Goal: Transaction & Acquisition: Purchase product/service

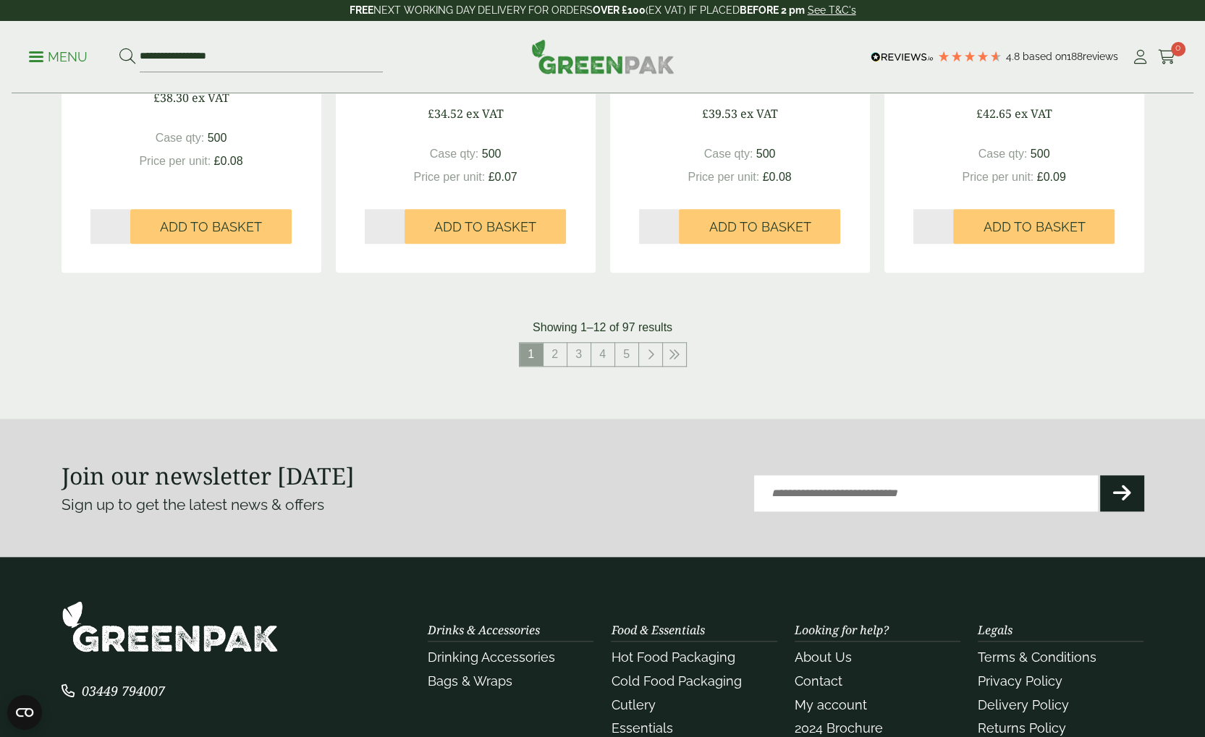
scroll to position [1685, 0]
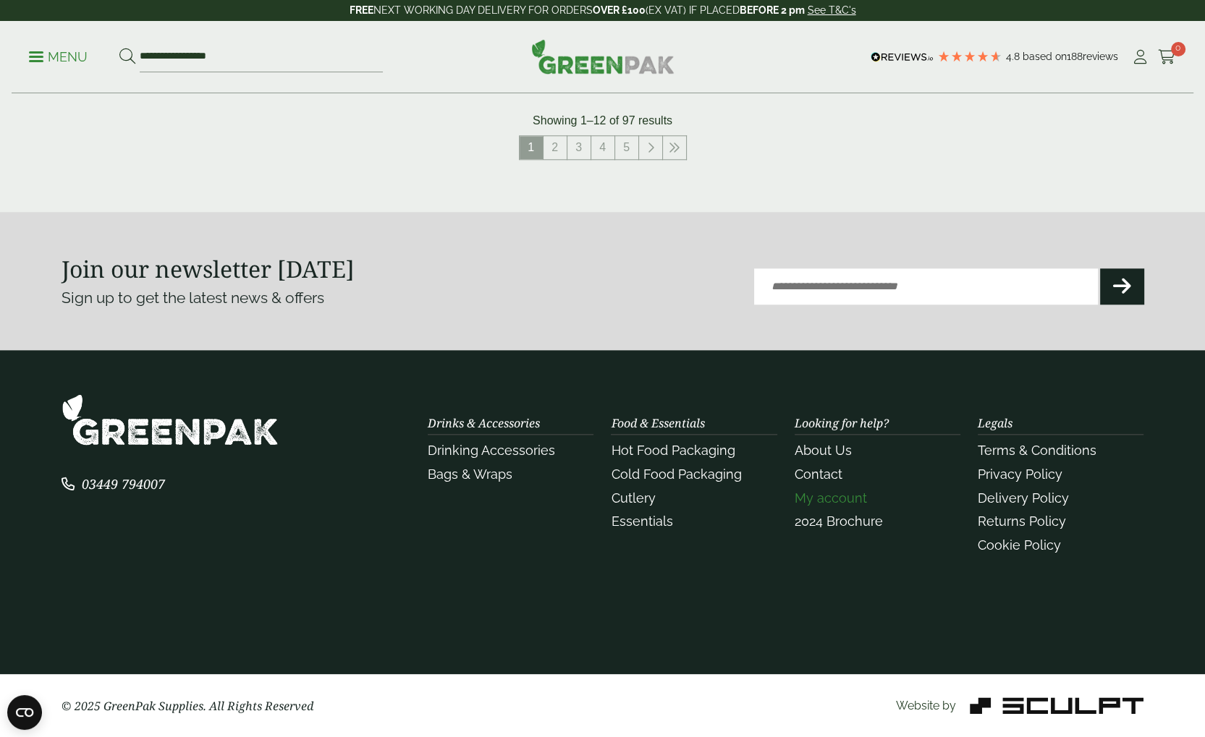
click at [845, 499] on link "My account" at bounding box center [831, 498] width 72 height 15
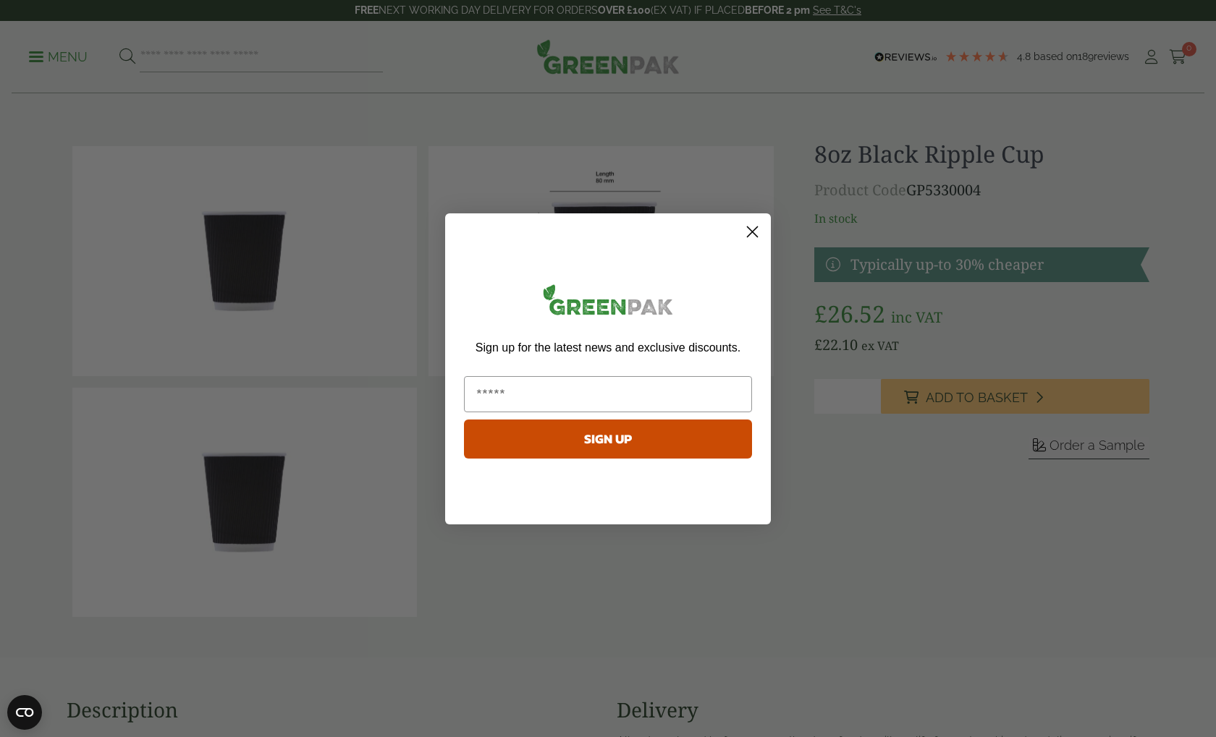
click at [753, 230] on icon "Close dialog" at bounding box center [753, 232] width 10 height 10
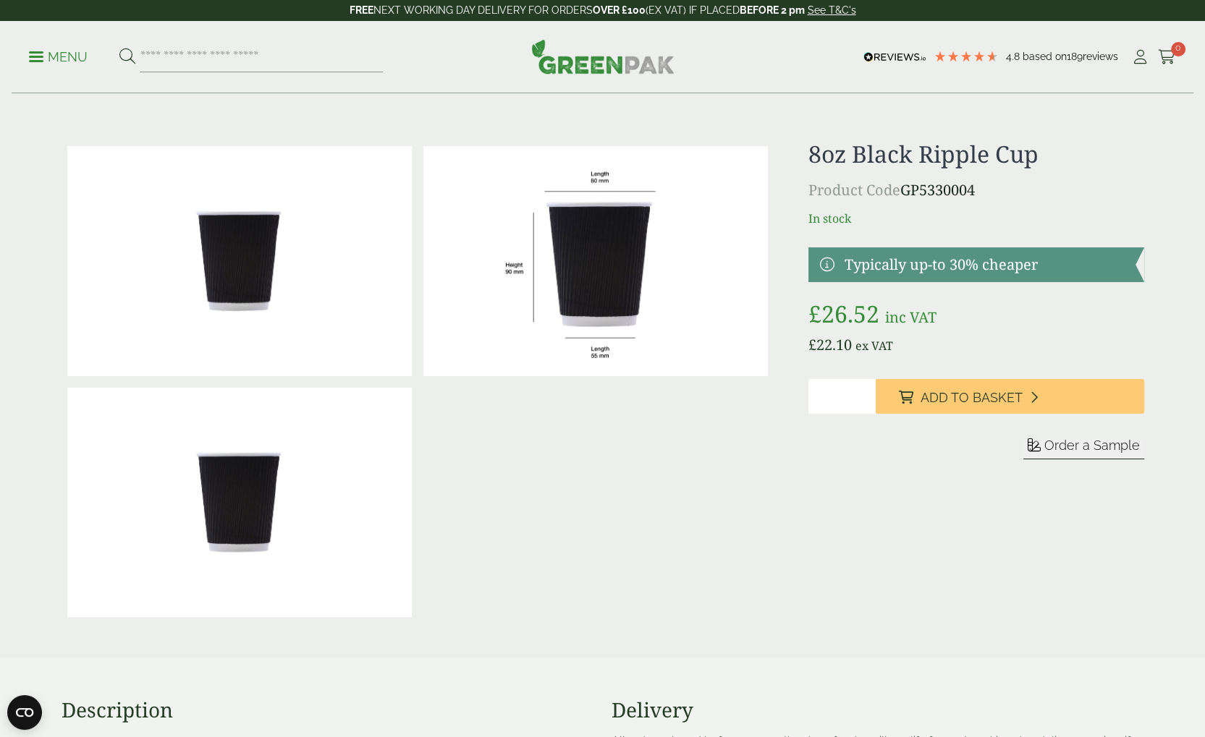
click at [963, 261] on link at bounding box center [975, 264] width 335 height 35
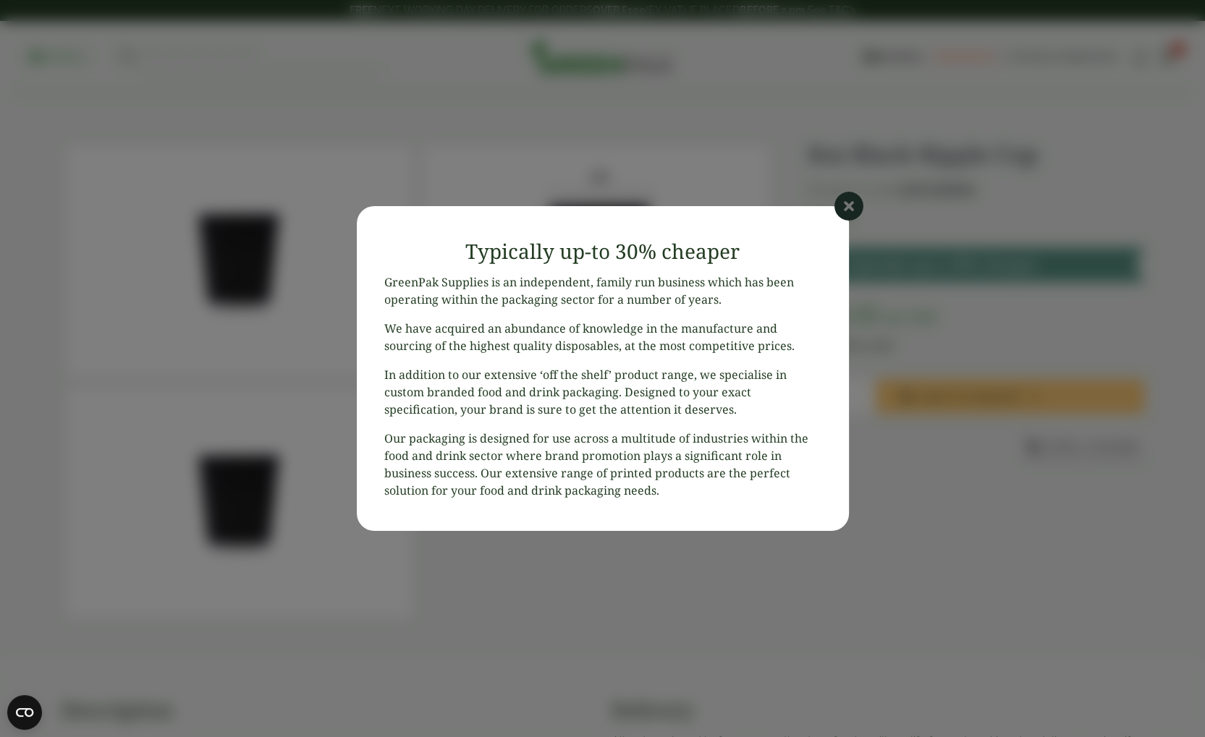
click at [851, 211] on icon at bounding box center [848, 206] width 29 height 29
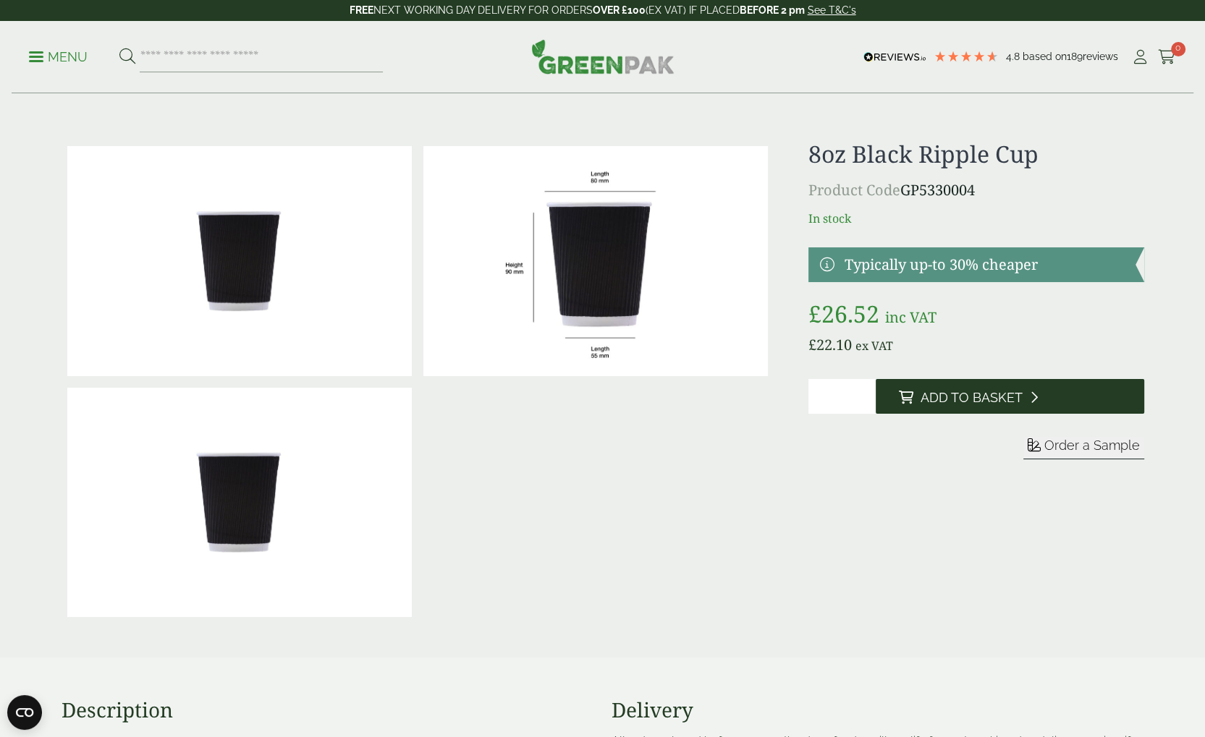
click at [1021, 405] on button "Add to Basket" at bounding box center [1010, 396] width 268 height 35
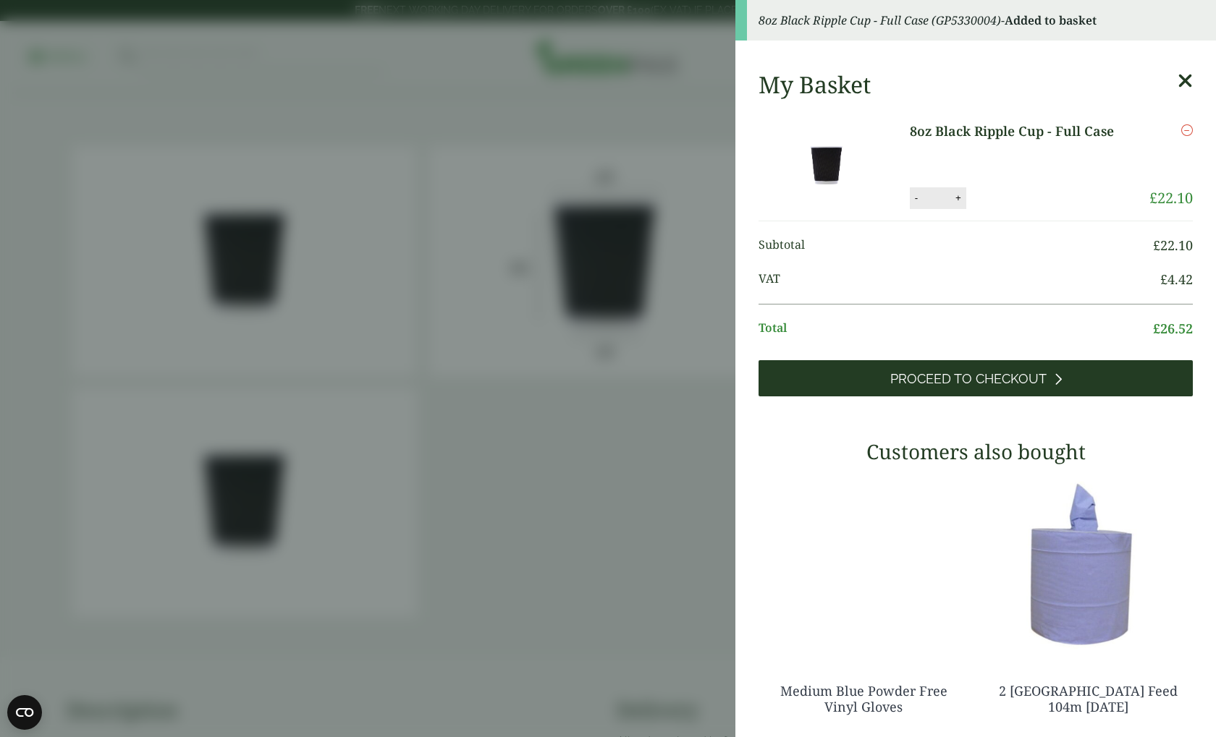
click at [1032, 373] on span "Proceed to Checkout" at bounding box center [968, 379] width 156 height 16
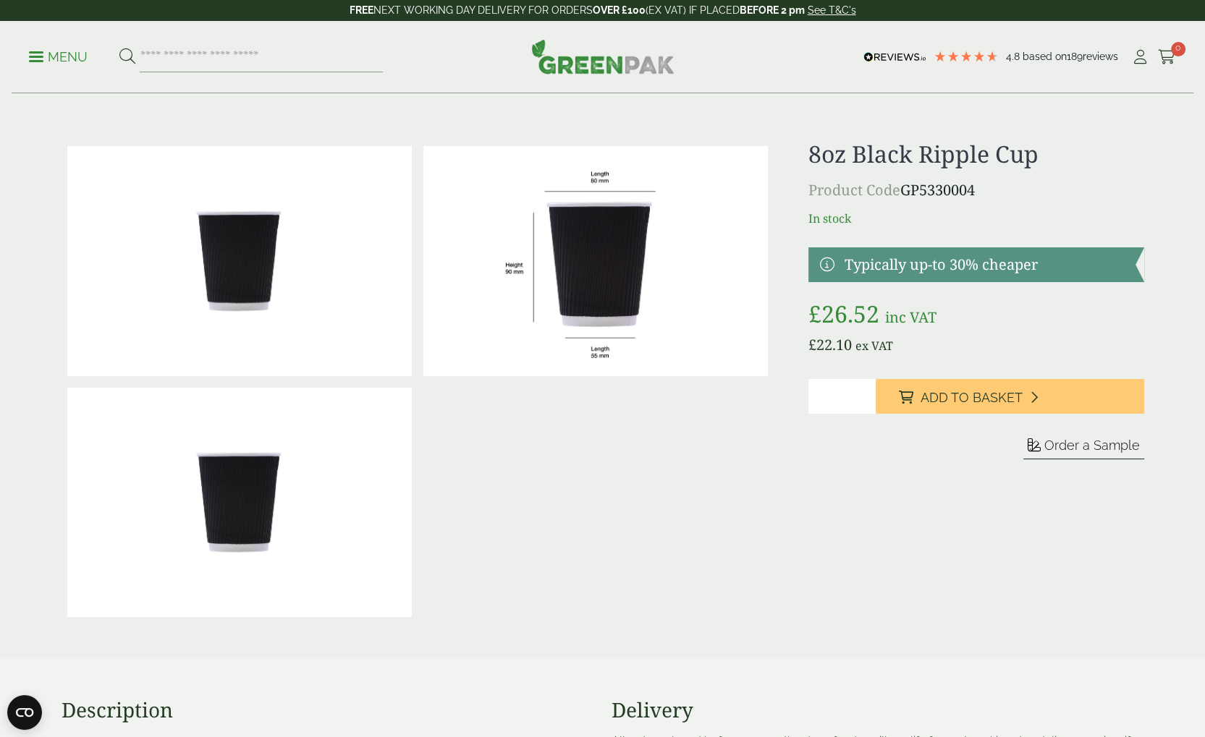
click at [40, 54] on p "Menu" at bounding box center [58, 56] width 59 height 17
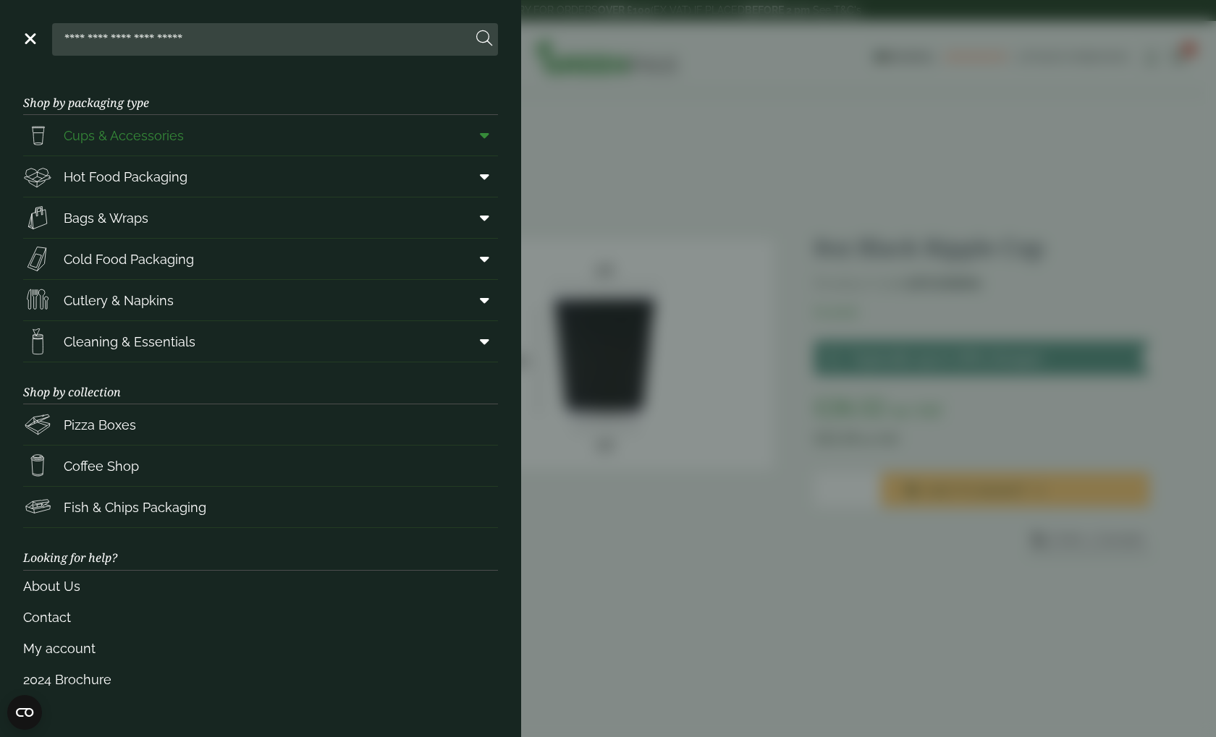
click at [486, 135] on icon at bounding box center [484, 135] width 9 height 14
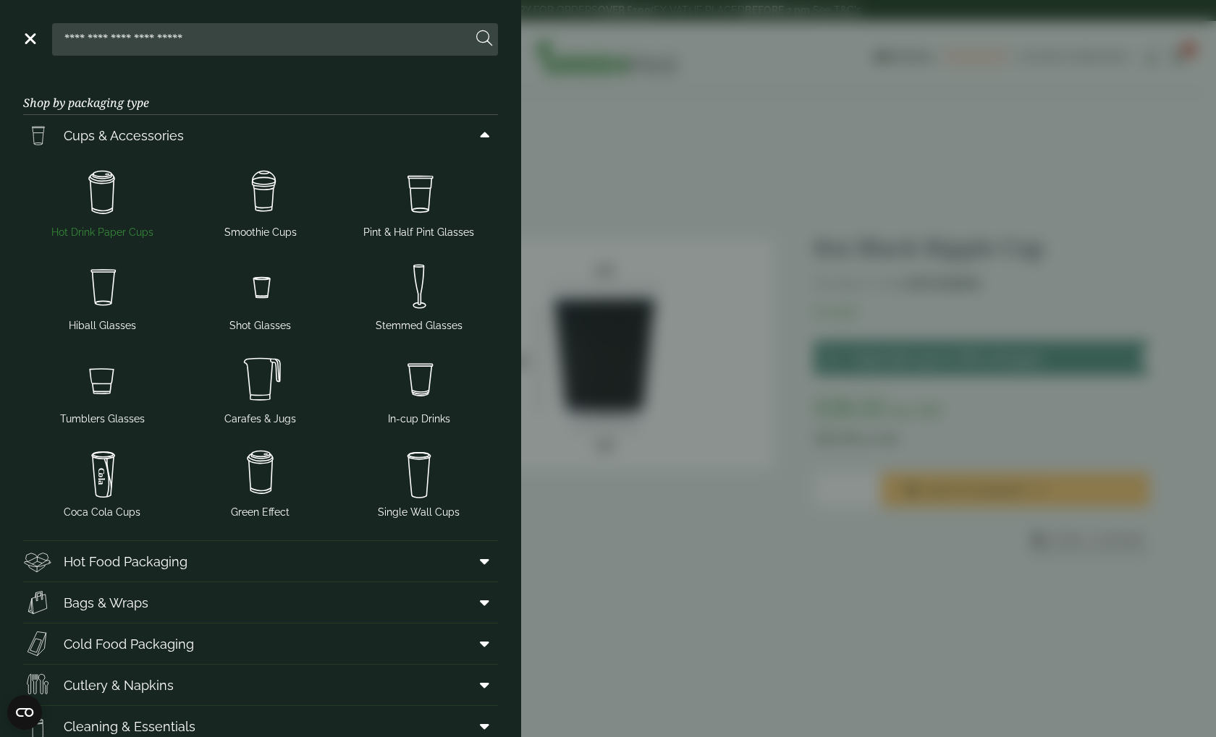
click at [110, 231] on span "Hot Drink Paper Cups" at bounding box center [102, 232] width 102 height 15
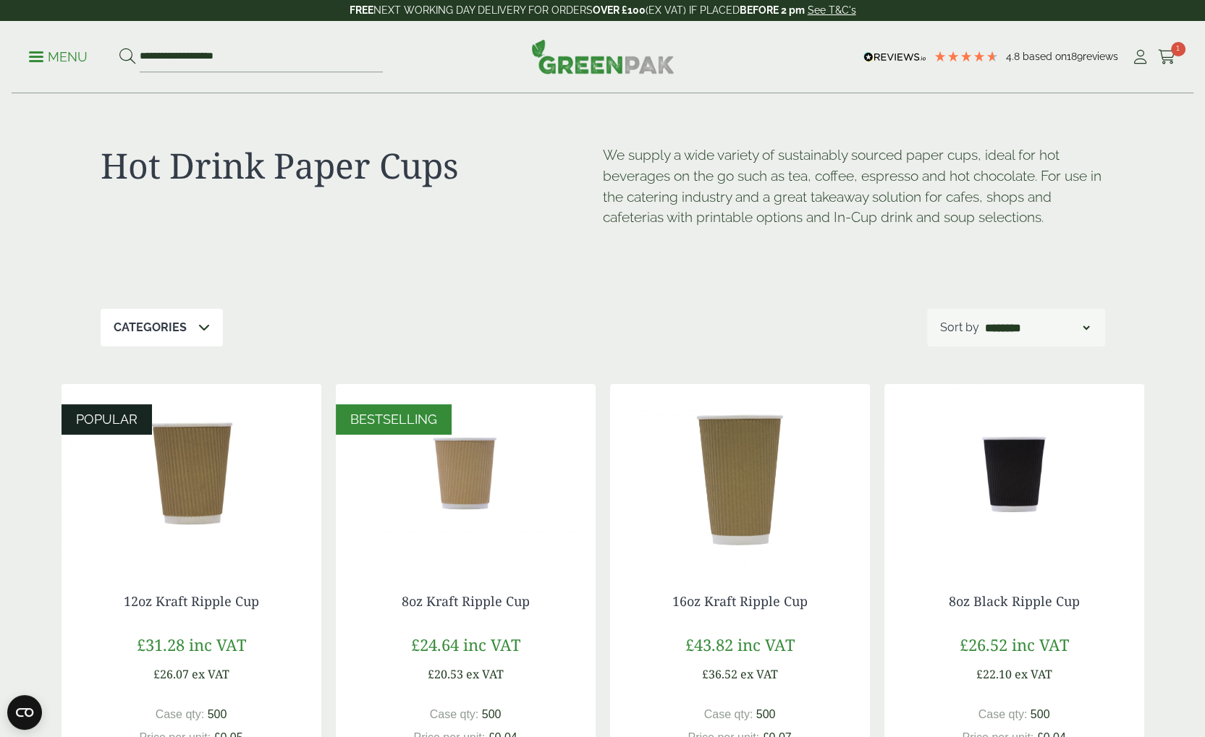
click at [208, 321] on div "Categories" at bounding box center [162, 328] width 122 height 38
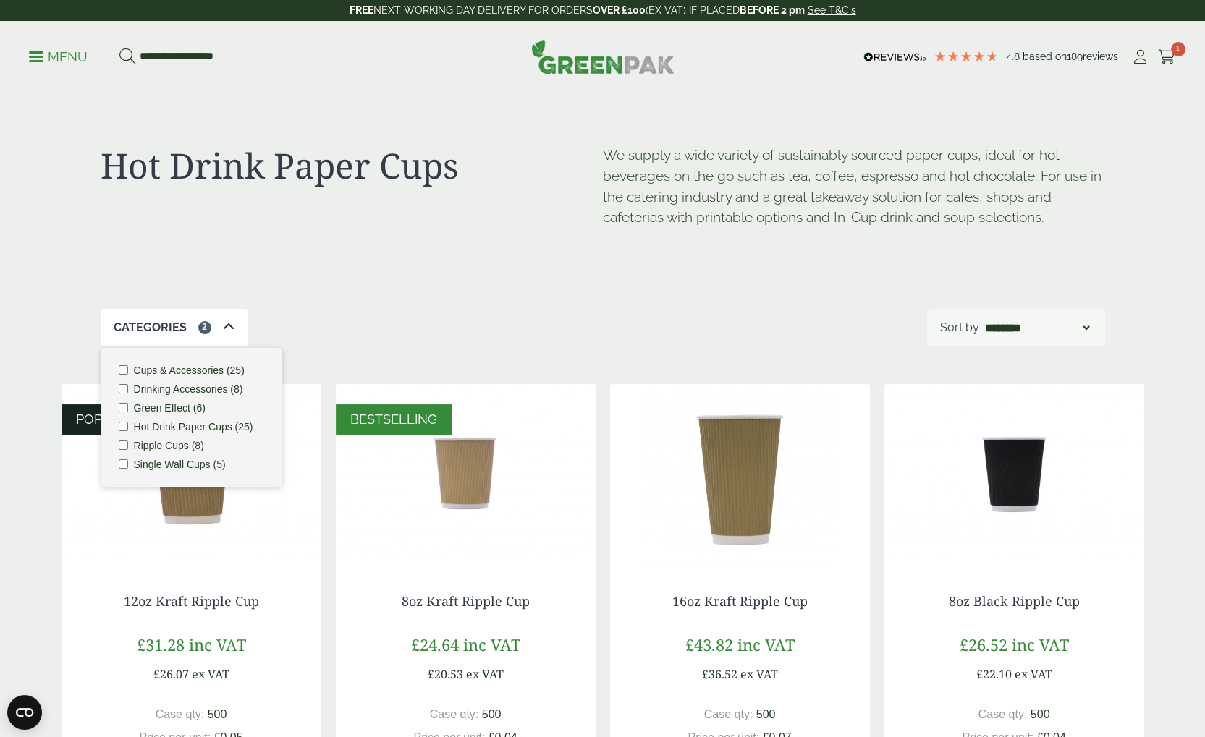
click at [122, 413] on ul "Cups & Accessories (25) Drinking Accessories (8) Green Effect (6) Hot Drink Pap…" at bounding box center [191, 417] width 181 height 139
click at [466, 326] on div "Categories 2 Cups & Accessories (25) Drinking Accessories (8) Green Effect (6) …" at bounding box center [603, 328] width 1004 height 38
click at [438, 314] on div "Categories 2 Cups & Accessories (25) Drinking Accessories (8) Green Effect (6) …" at bounding box center [603, 328] width 1004 height 38
drag, startPoint x: 496, startPoint y: 314, endPoint x: 486, endPoint y: 329, distance: 18.3
click at [503, 314] on div "Categories 2 Cups & Accessories (25) Drinking Accessories (8) Green Effect (6) …" at bounding box center [603, 328] width 1004 height 38
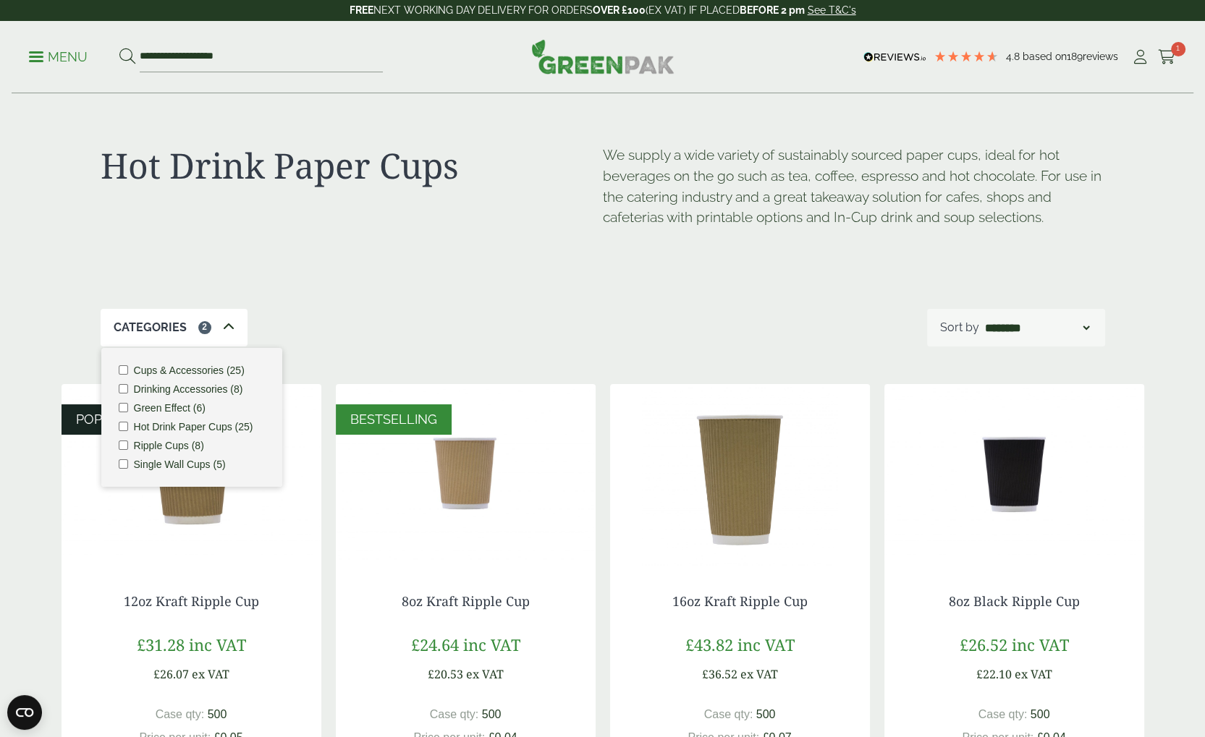
click at [224, 326] on icon at bounding box center [229, 327] width 12 height 12
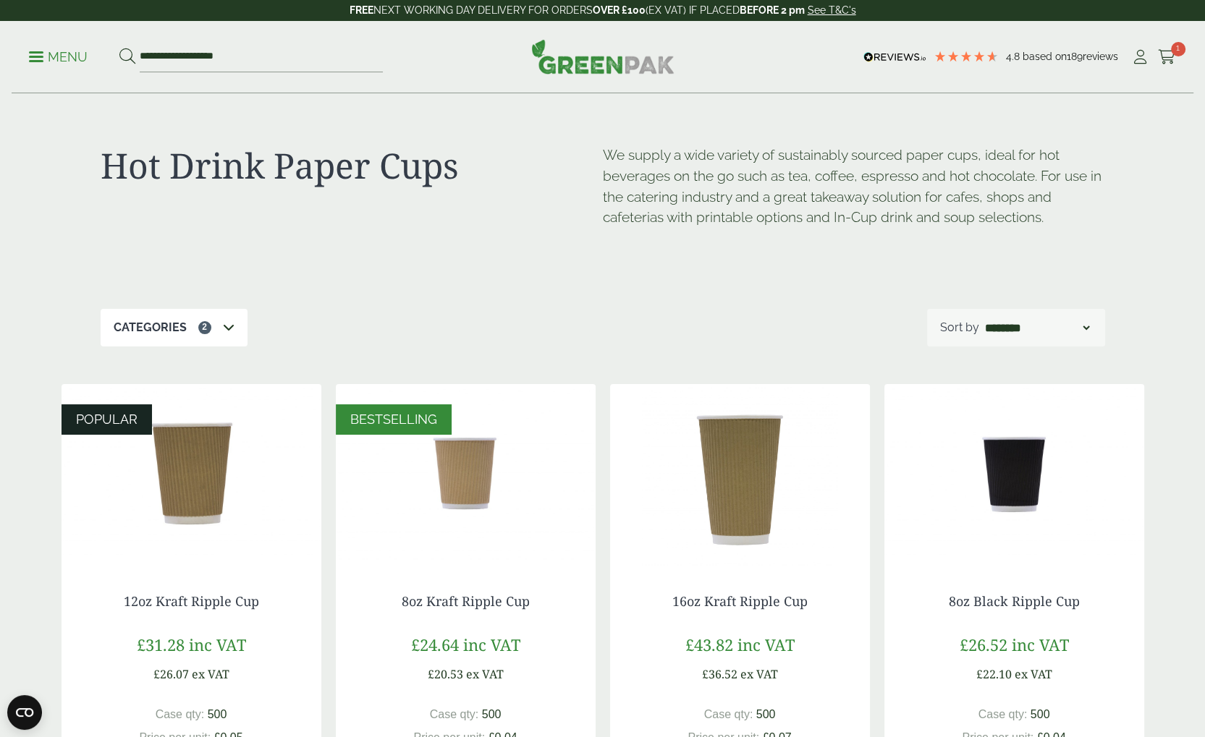
click at [402, 323] on div "Categories 2 Cups & Accessories (25) Drinking Accessories (8) Green Effect (6) …" at bounding box center [603, 328] width 1004 height 38
click at [1037, 323] on select "**********" at bounding box center [1037, 327] width 110 height 17
select select "*********"
click at [982, 319] on select "**********" at bounding box center [1037, 327] width 110 height 17
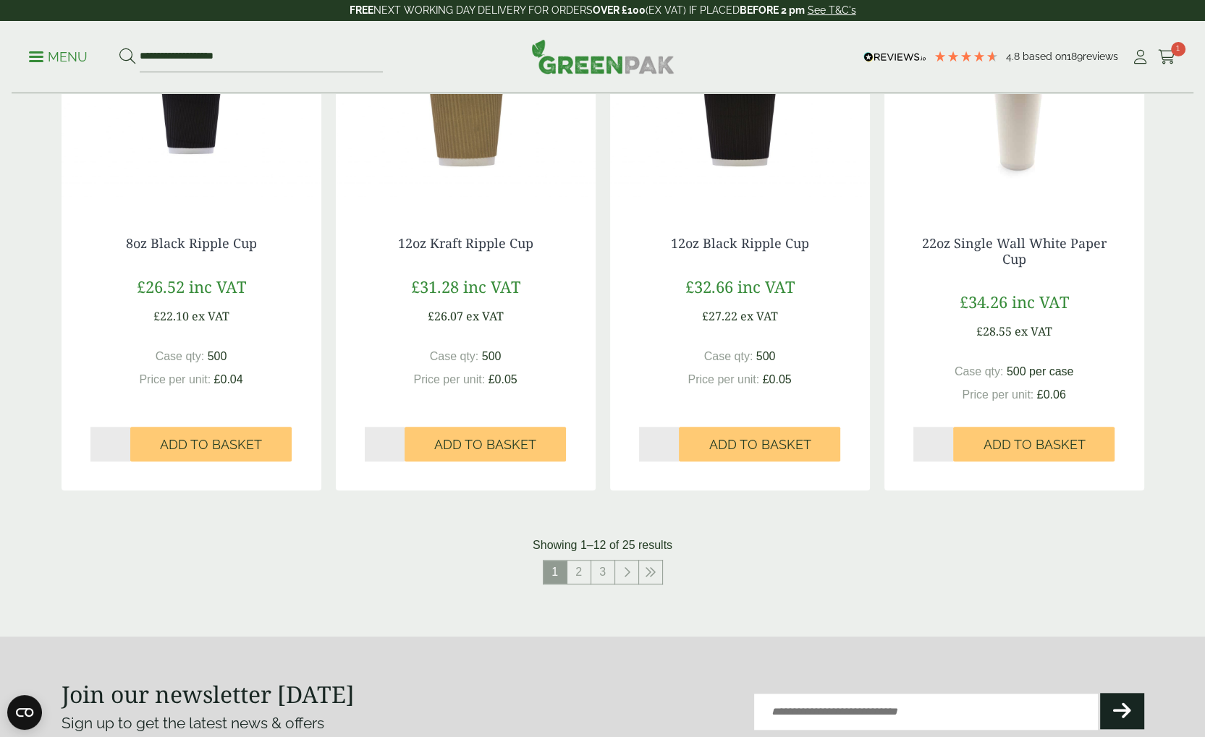
scroll to position [1303, 0]
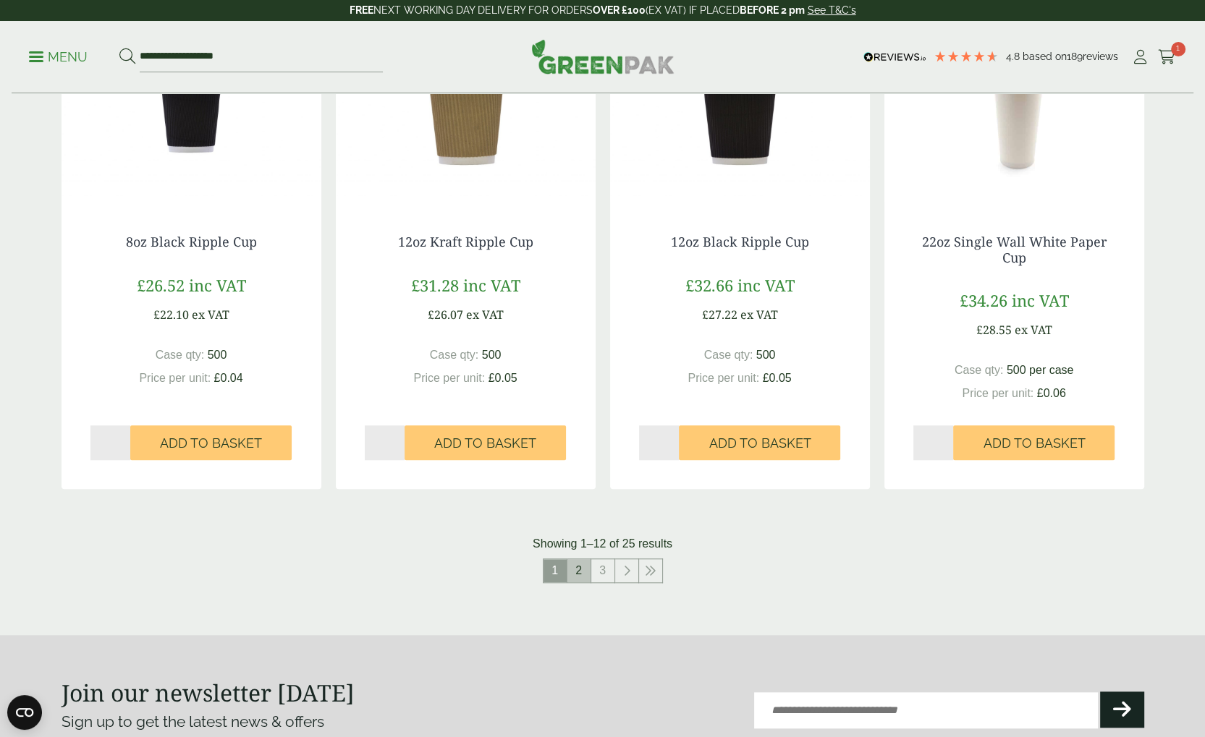
click at [578, 564] on link "2" at bounding box center [578, 570] width 23 height 23
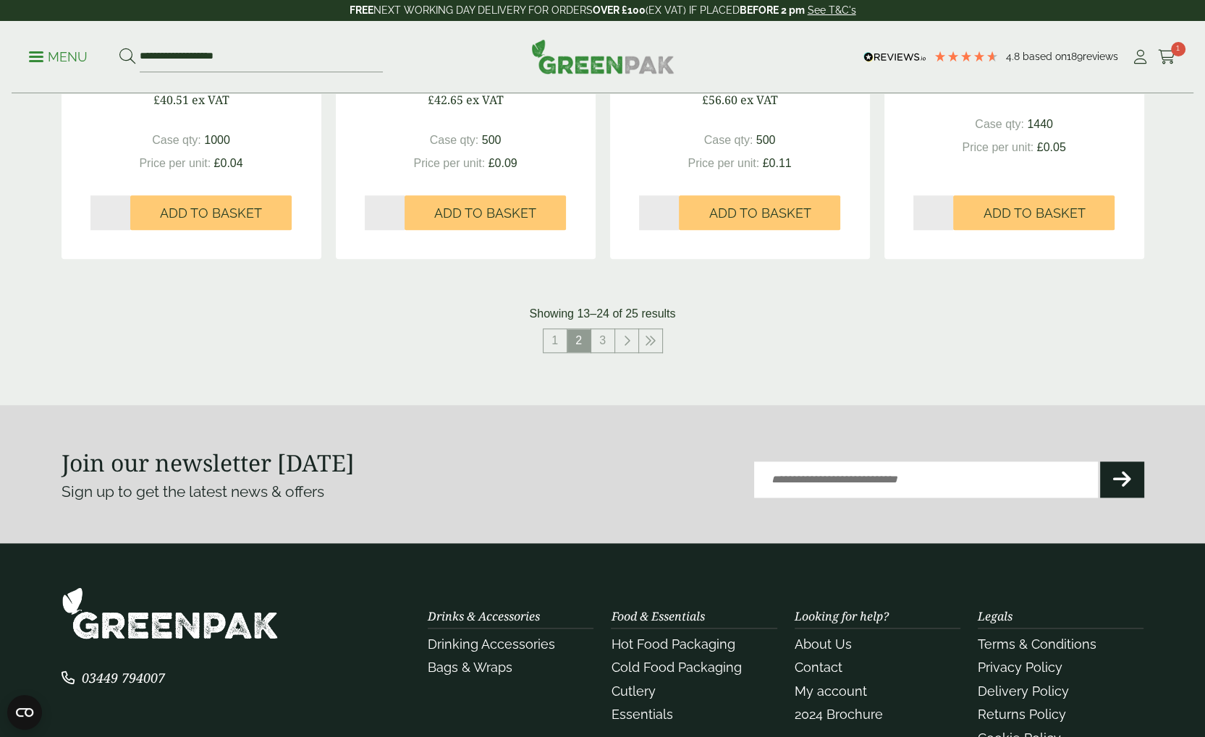
scroll to position [1664, 0]
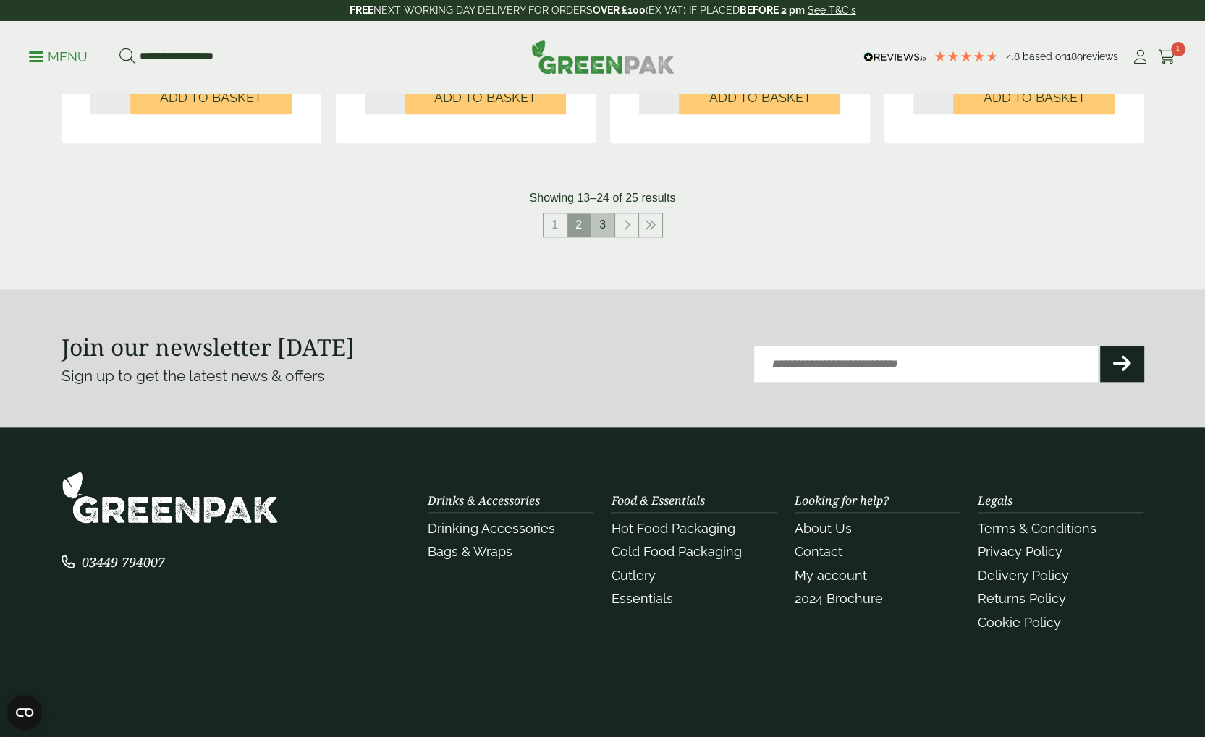
click at [595, 229] on link "3" at bounding box center [602, 224] width 23 height 23
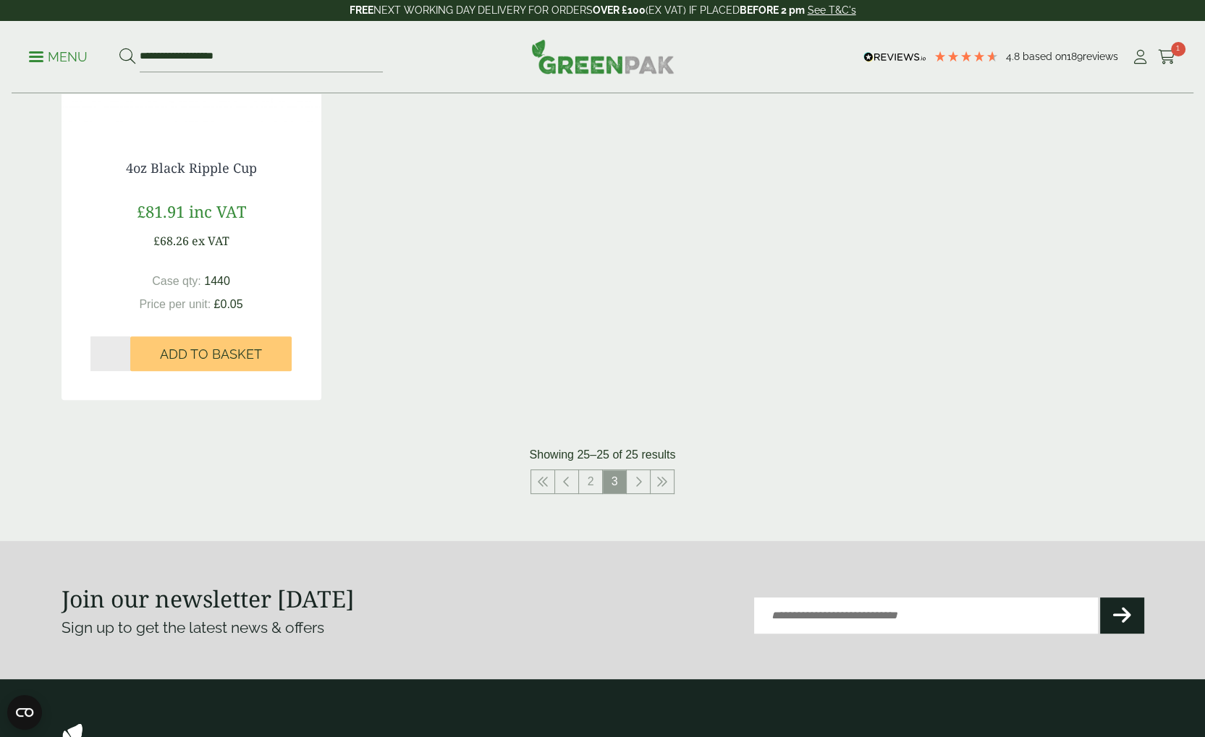
scroll to position [434, 0]
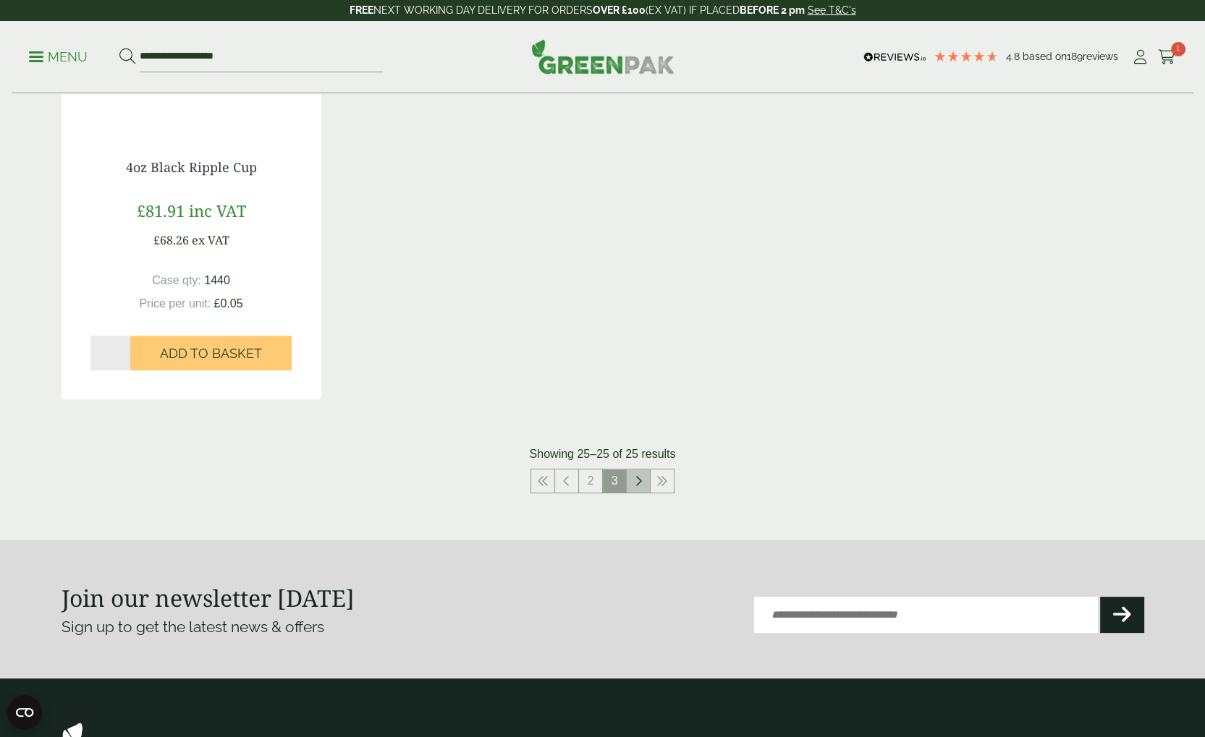
click at [638, 475] on icon at bounding box center [638, 481] width 7 height 12
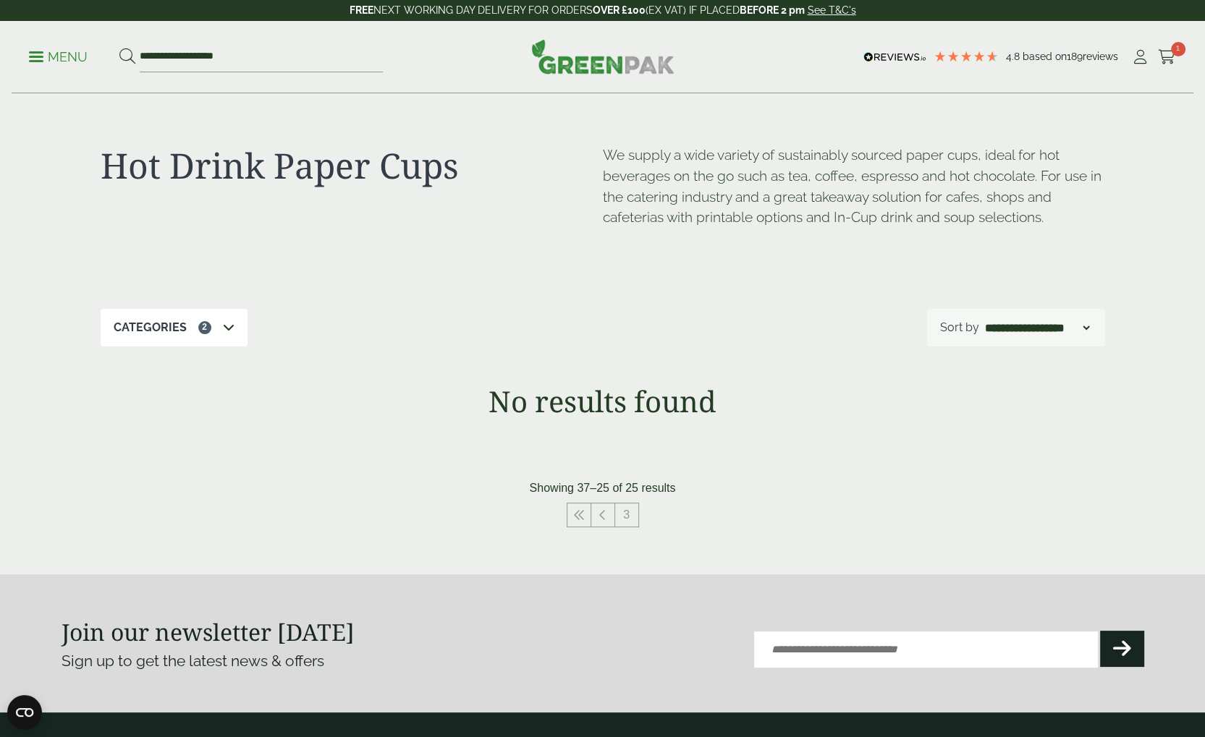
click at [49, 56] on p "Menu" at bounding box center [58, 56] width 59 height 17
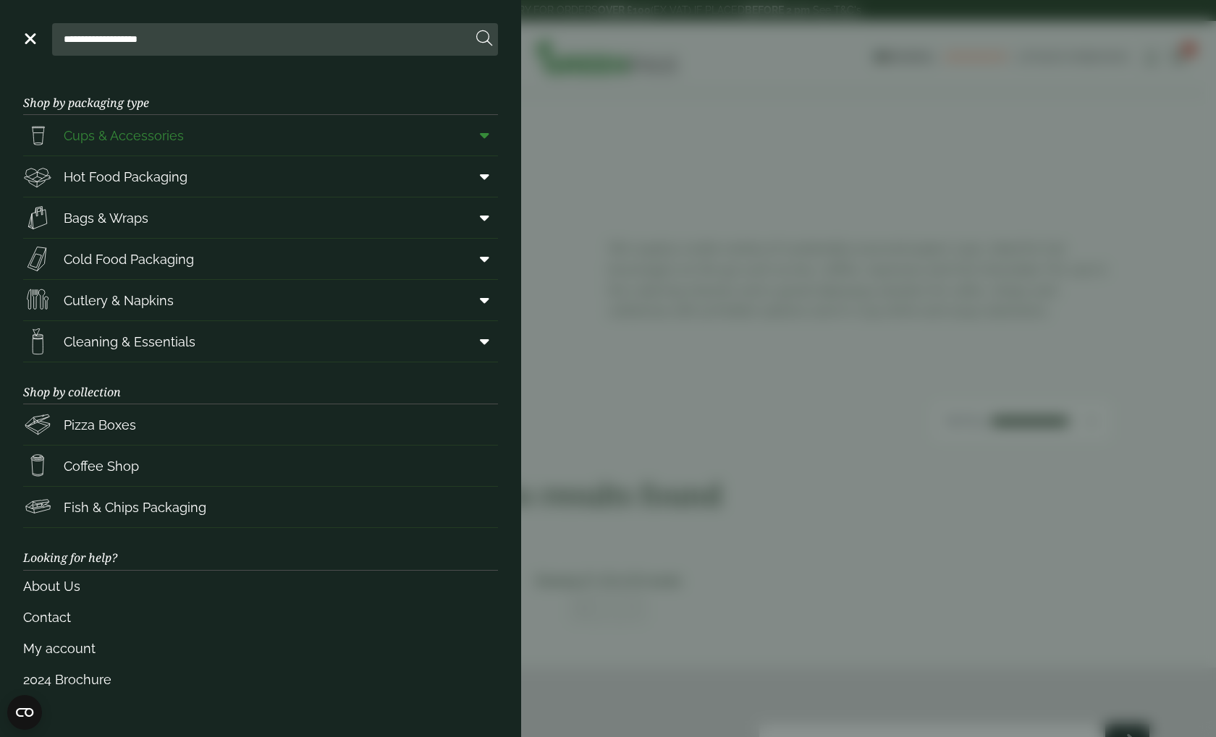
click at [477, 141] on span at bounding box center [481, 135] width 33 height 27
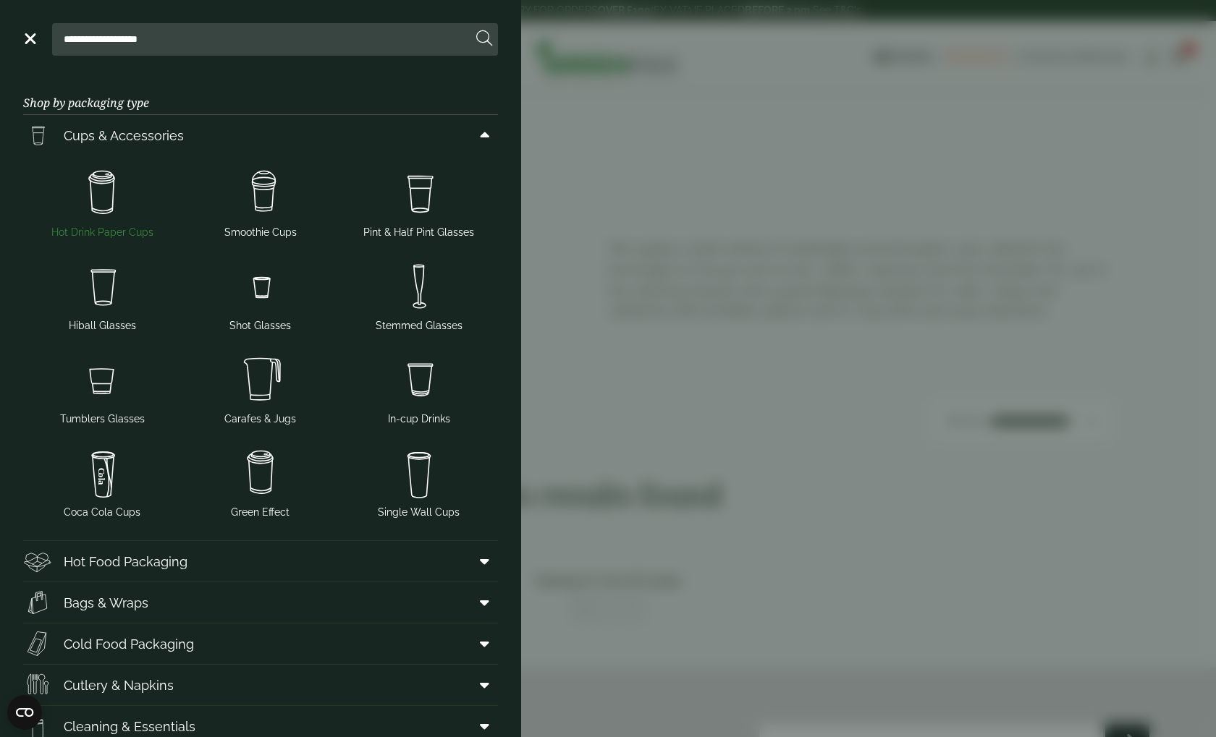
click at [98, 225] on span "Hot Drink Paper Cups" at bounding box center [102, 232] width 102 height 15
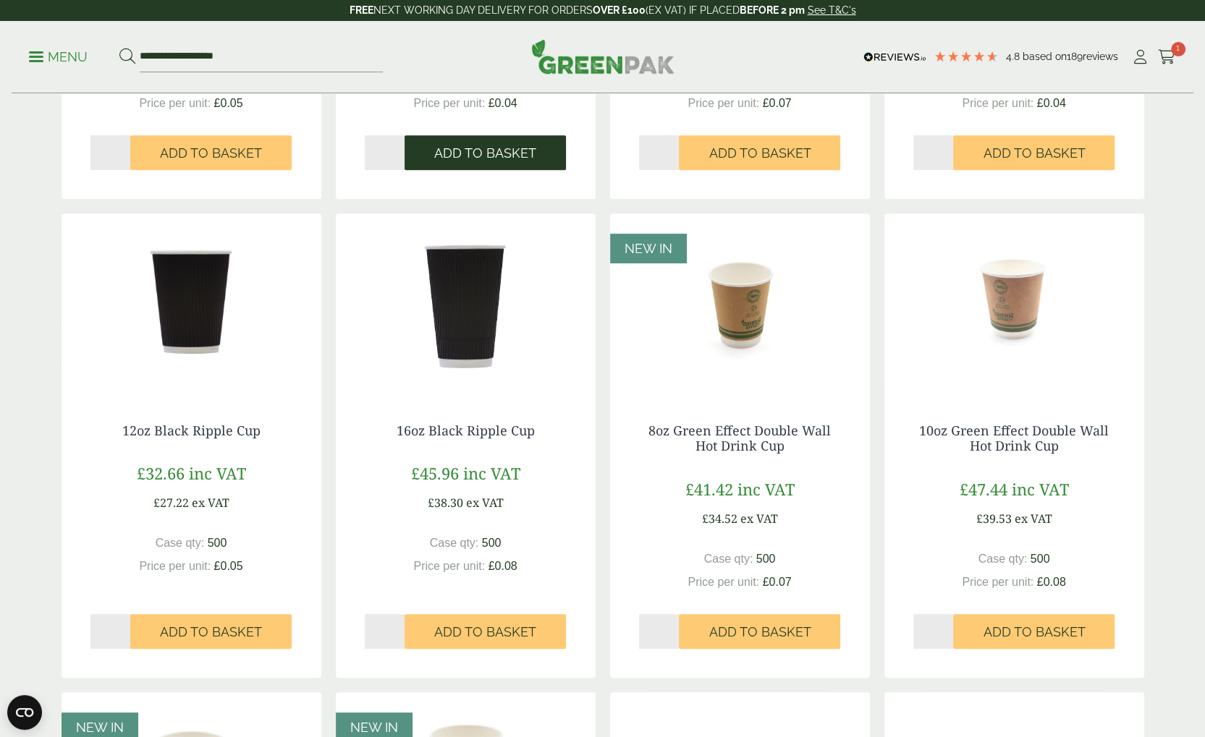
scroll to position [724, 0]
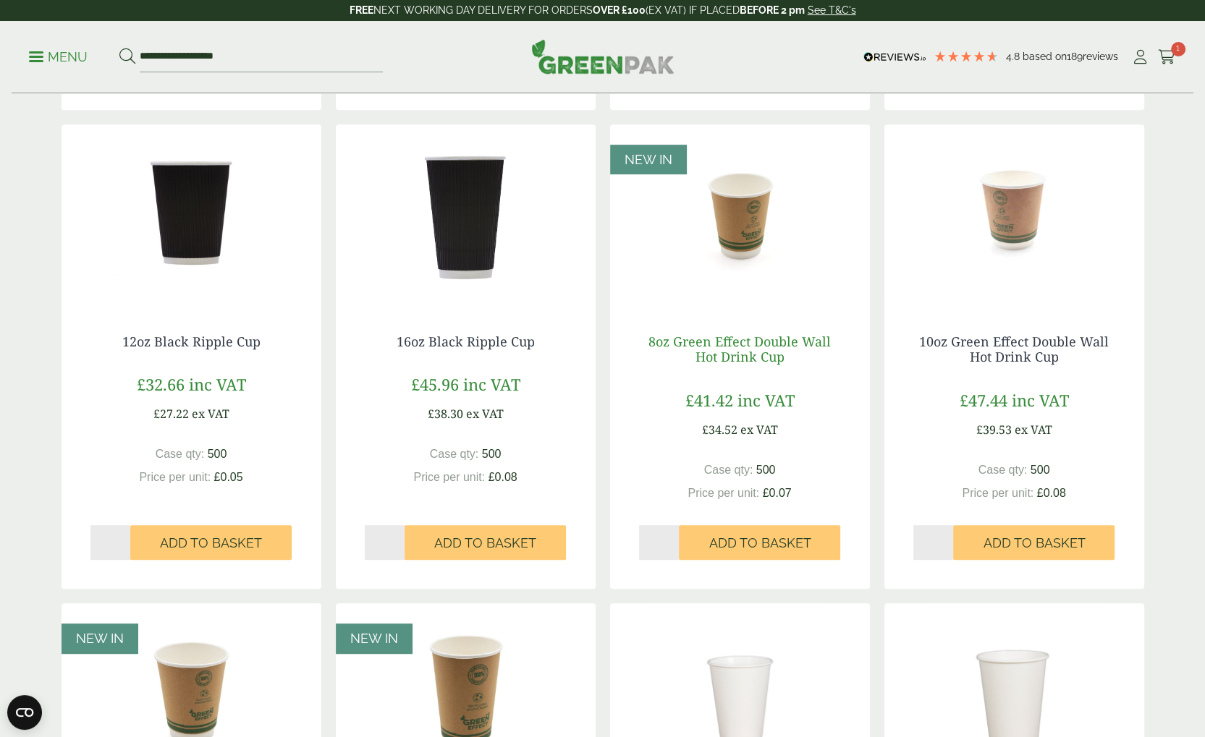
click at [773, 352] on link "8oz Green Effect Double Wall Hot Drink Cup" at bounding box center [739, 349] width 182 height 33
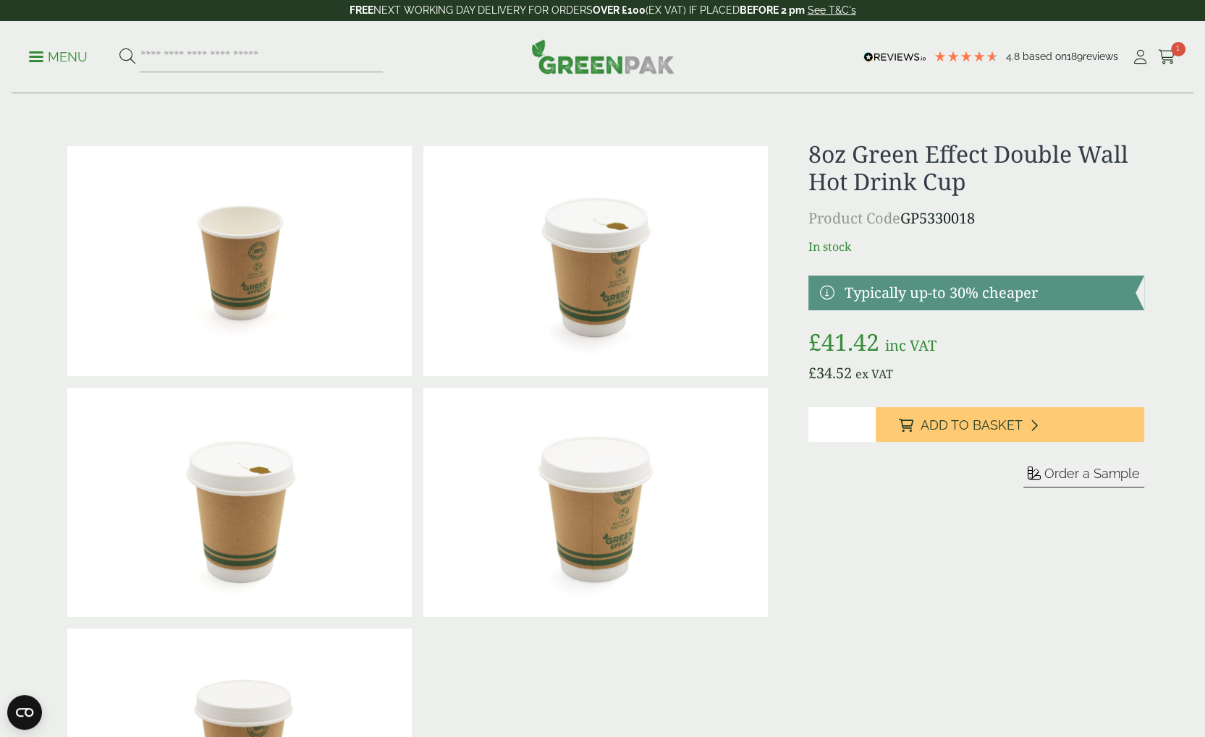
click at [240, 259] on img at bounding box center [239, 261] width 344 height 230
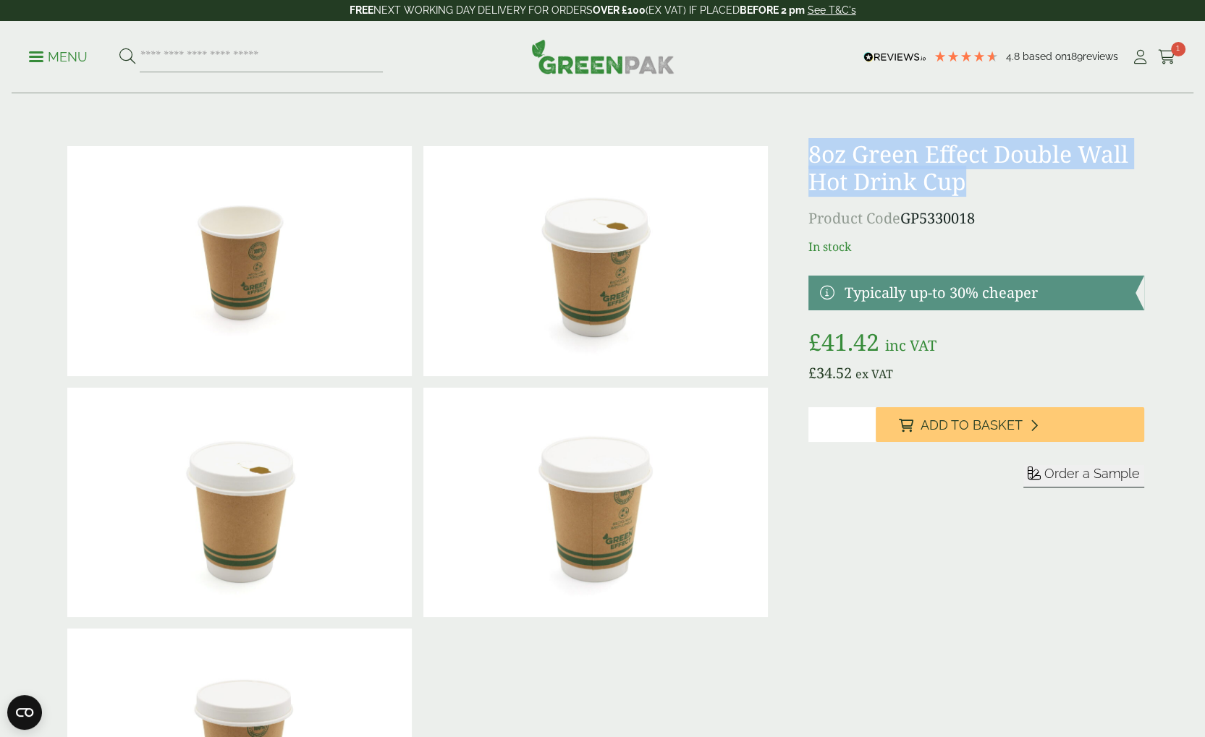
drag, startPoint x: 963, startPoint y: 179, endPoint x: 803, endPoint y: 154, distance: 161.8
click at [803, 154] on div at bounding box center [603, 502] width 1100 height 724
copy h1 "8oz Green Effect Double Wall Hot Drink Cup"
click at [967, 174] on h1 "8oz Green Effect Double Wall Hot Drink Cup" at bounding box center [975, 168] width 335 height 56
drag, startPoint x: 965, startPoint y: 179, endPoint x: 813, endPoint y: 152, distance: 155.2
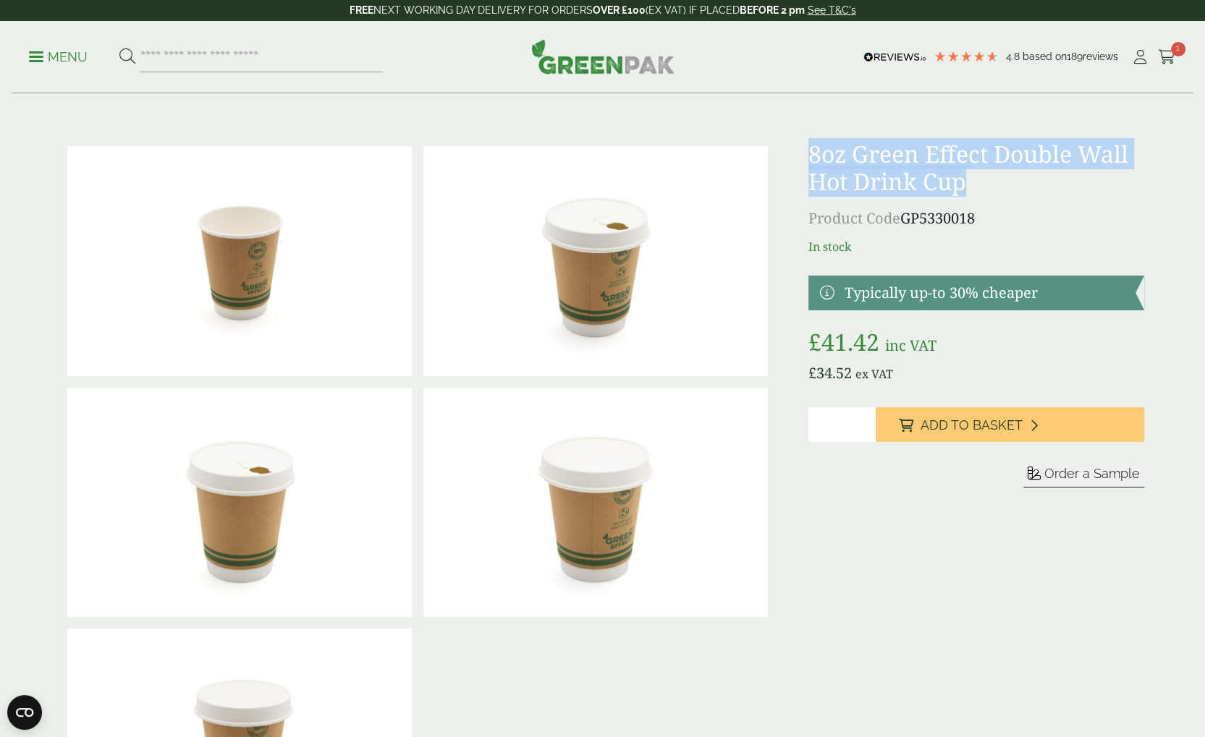
click at [813, 152] on h1 "8oz Green Effect Double Wall Hot Drink Cup" at bounding box center [975, 168] width 335 height 56
copy h1 "8oz Green Effect Double Wall Hot Drink Cup"
click at [830, 287] on link at bounding box center [975, 293] width 335 height 35
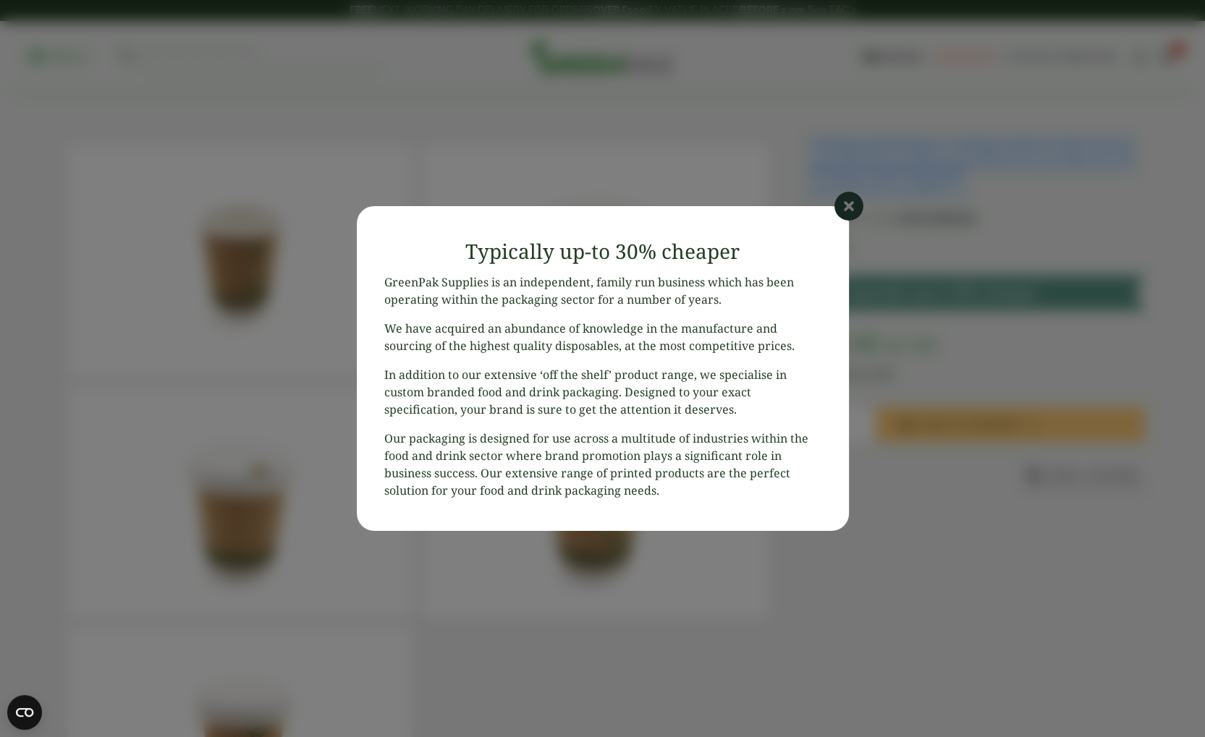
click at [842, 209] on icon at bounding box center [848, 206] width 29 height 29
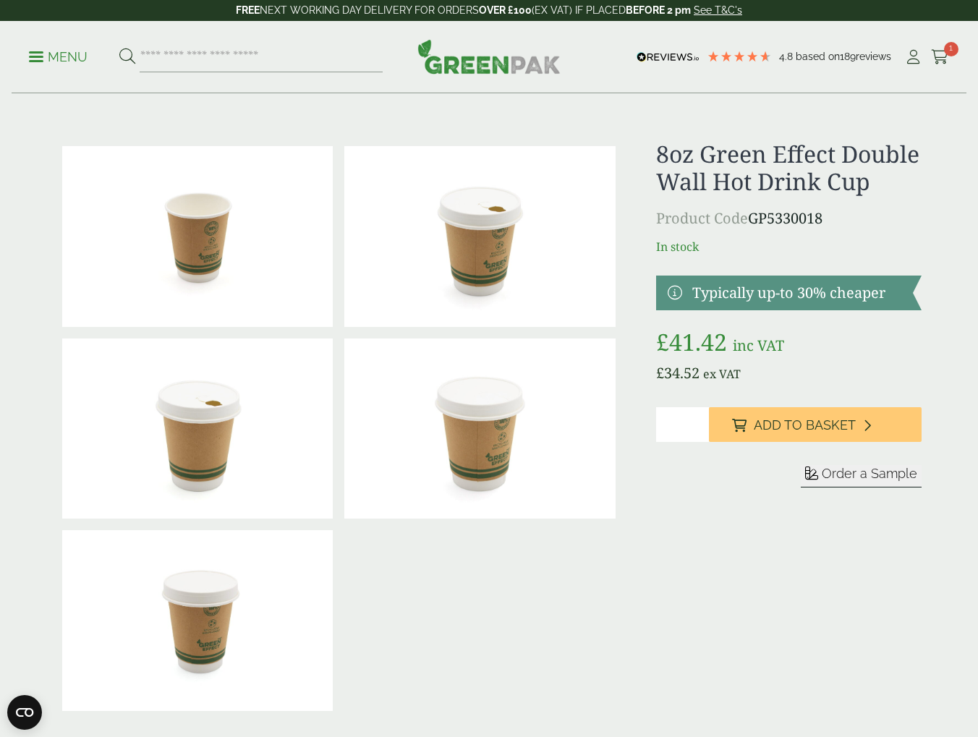
click at [806, 567] on div "8oz Green Effect Double Wall Hot Drink Cup Product Code GP5330018 In stock Typi…" at bounding box center [789, 428] width 266 height 577
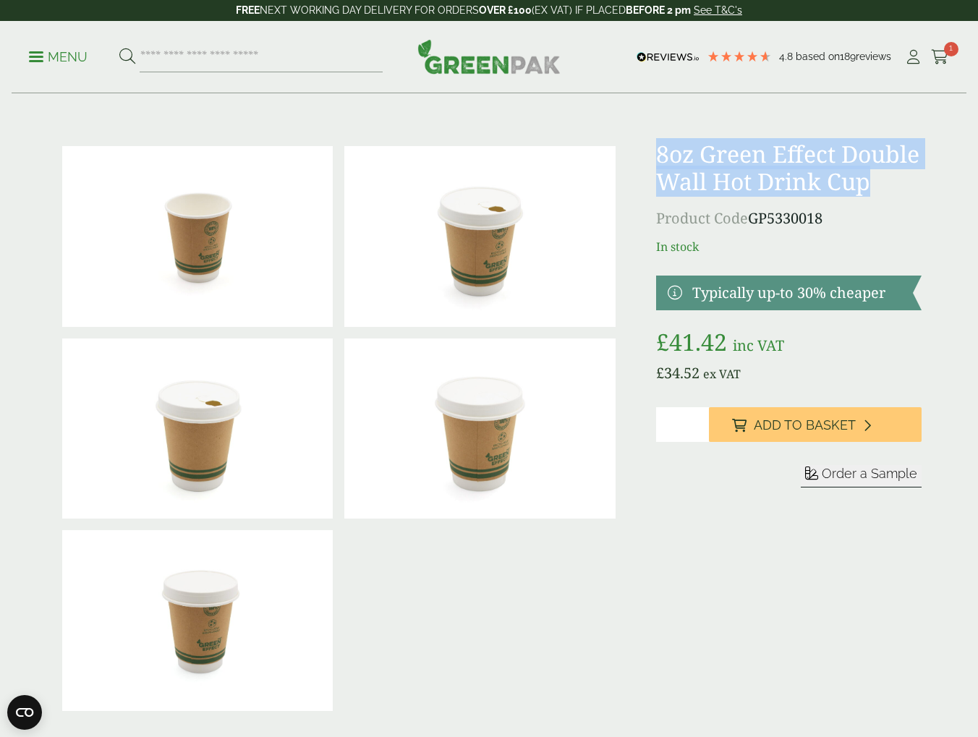
drag, startPoint x: 868, startPoint y: 180, endPoint x: 658, endPoint y: 151, distance: 212.7
click at [658, 151] on h1 "8oz Green Effect Double Wall Hot Drink Cup" at bounding box center [789, 168] width 266 height 56
copy h1 "8oz Green Effect Double Wall Hot Drink Cup"
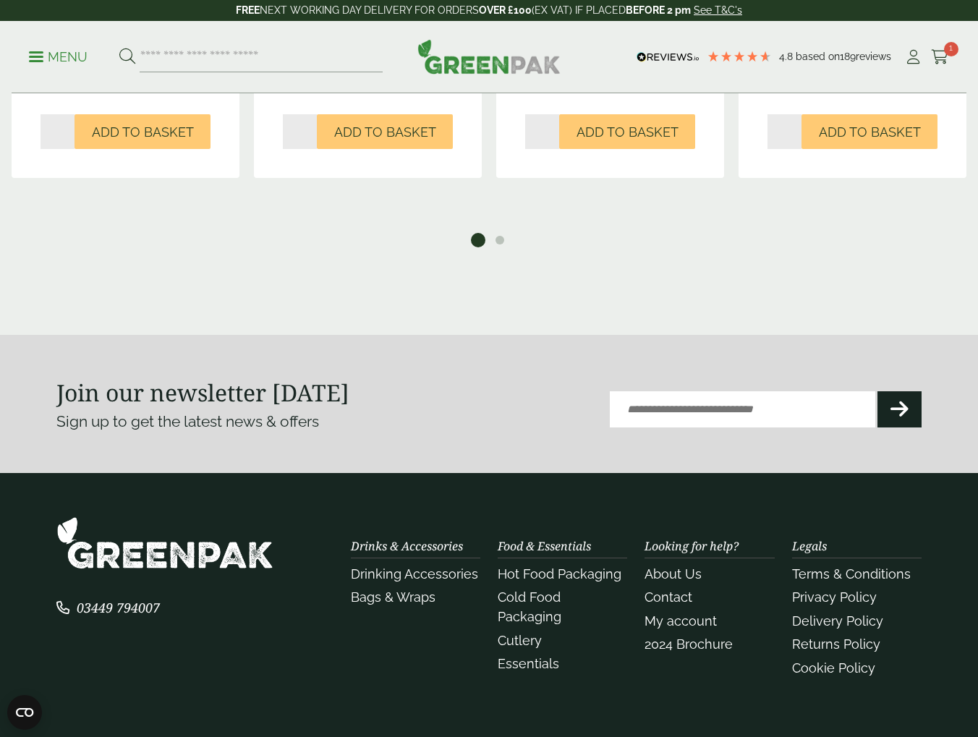
scroll to position [1787, 0]
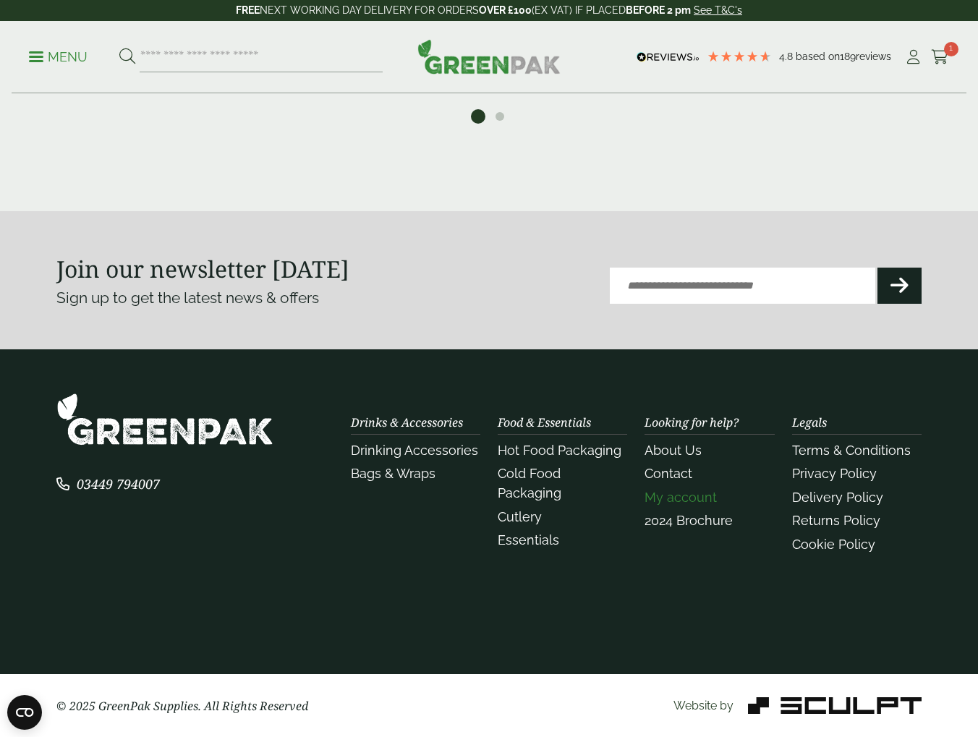
click at [687, 497] on link "My account" at bounding box center [681, 497] width 72 height 15
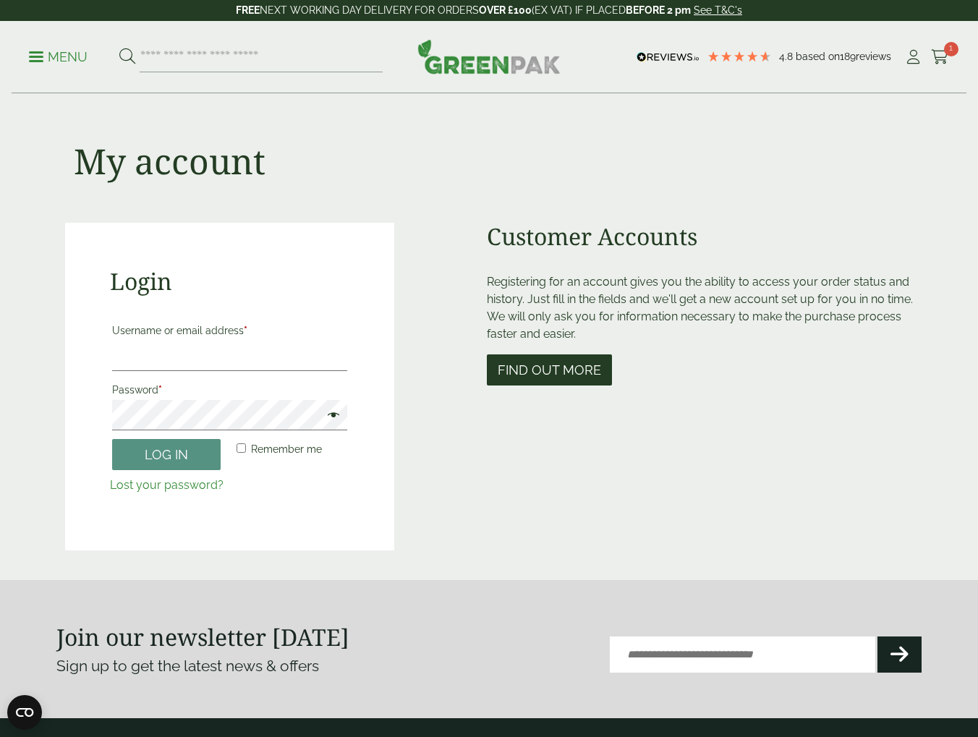
click at [584, 376] on button "Find out more" at bounding box center [549, 370] width 125 height 31
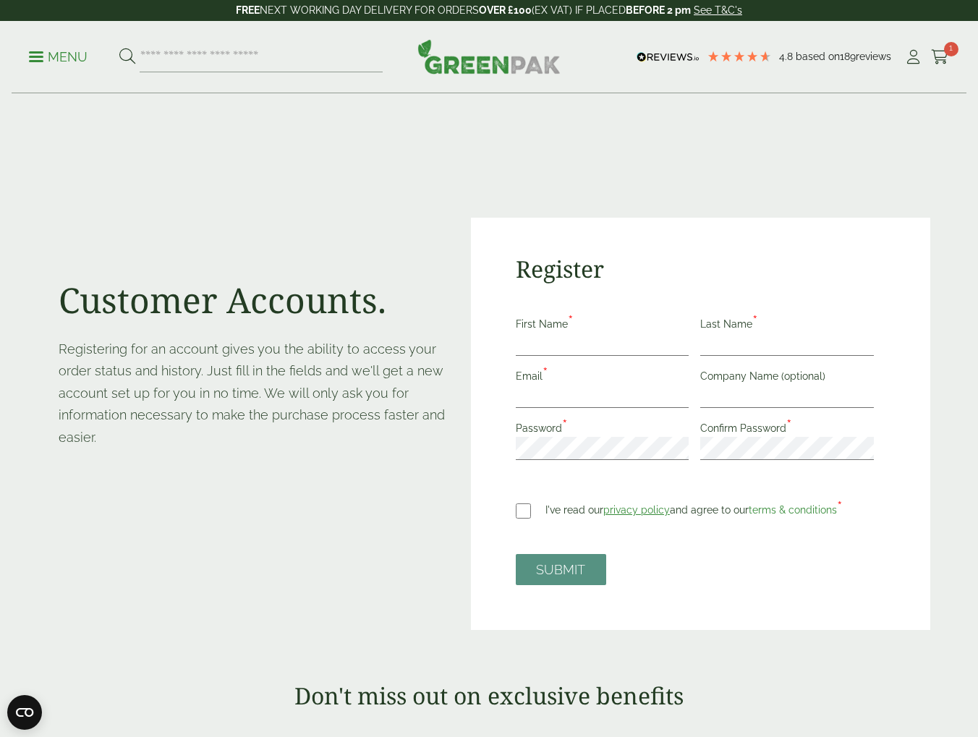
click at [35, 54] on p "Menu" at bounding box center [58, 56] width 59 height 17
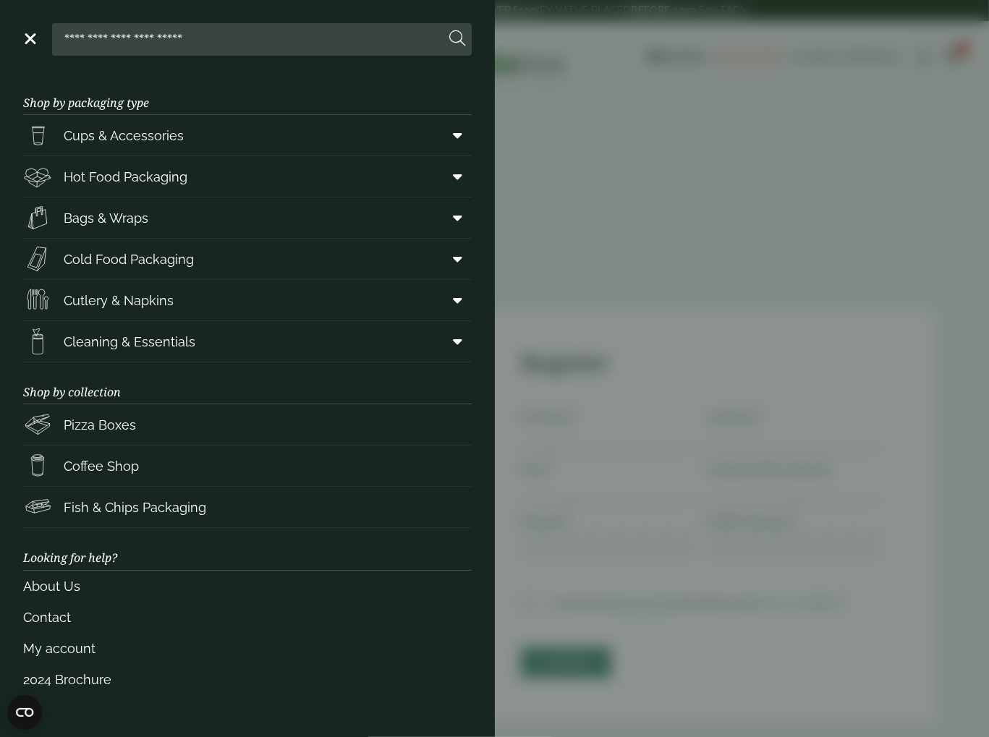
click at [29, 38] on link "Menu" at bounding box center [29, 37] width 14 height 14
